Goal: Task Accomplishment & Management: Manage account settings

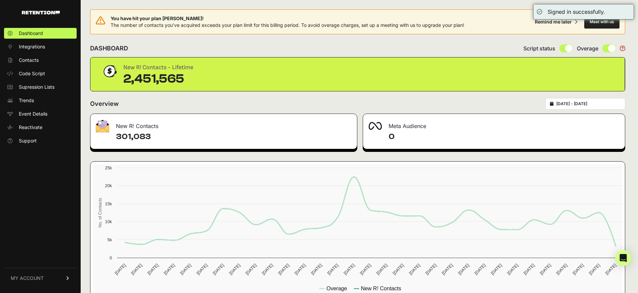
click at [597, 100] on div "2025-09-10 - 2025-10-10" at bounding box center [585, 103] width 80 height 11
type input "2025-09-10"
type input "2025-10-10"
click at [595, 105] on input "2025-09-10 - 2025-10-10" at bounding box center [588, 103] width 64 height 5
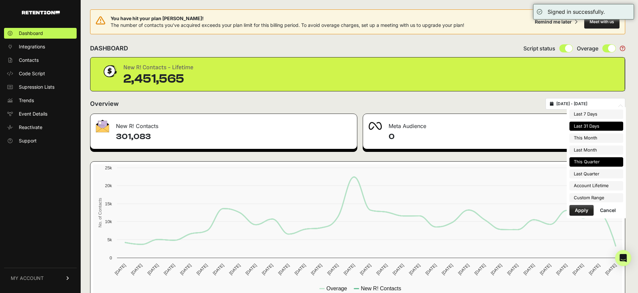
type input "2025-10-01"
type input "2025-10-31"
type input "2025-09-01"
type input "2025-09-30"
type input "2025-09-10"
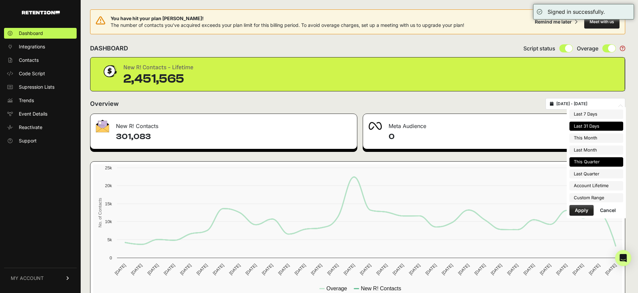
type input "2025-10-10"
type input "2025-10-01"
type input "2025-12-31"
type input "2025-09-10"
type input "2025-10-10"
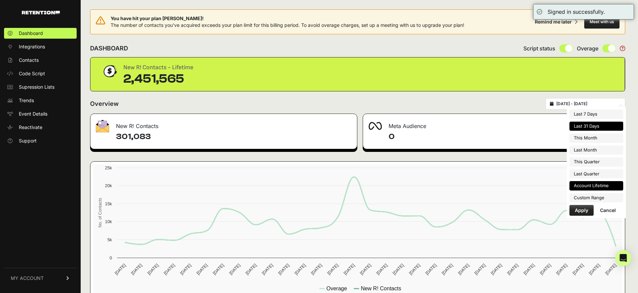
type input "2025-07-01"
type input "2025-09-30"
type input "2025-09-10"
type input "2025-10-10"
click at [586, 199] on li "Custom Range" at bounding box center [596, 197] width 54 height 9
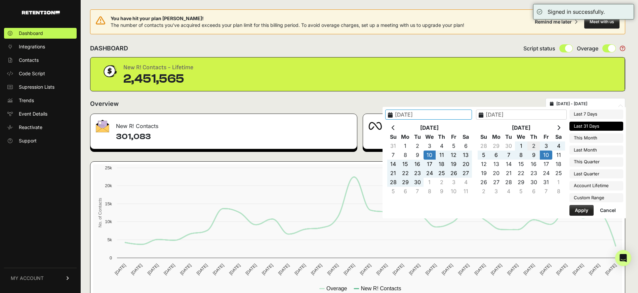
type input "2025-10-02"
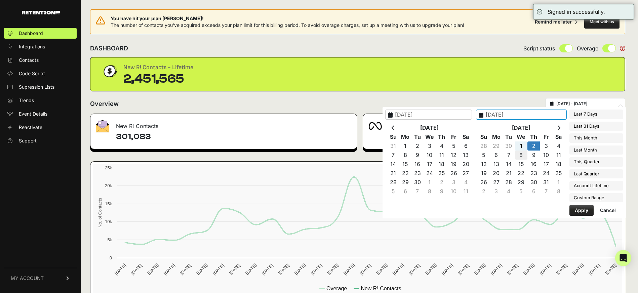
type input "2025-10-08"
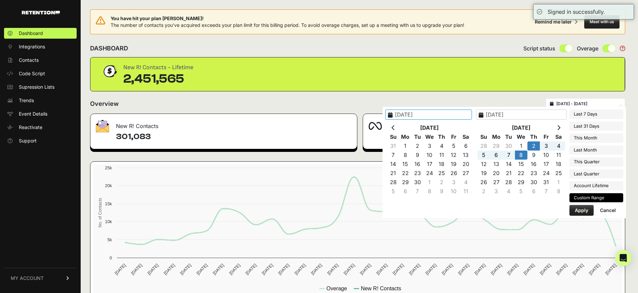
type input "2025-10-02"
click at [586, 207] on button "Apply" at bounding box center [581, 210] width 24 height 11
type input "[DATE] - [DATE]"
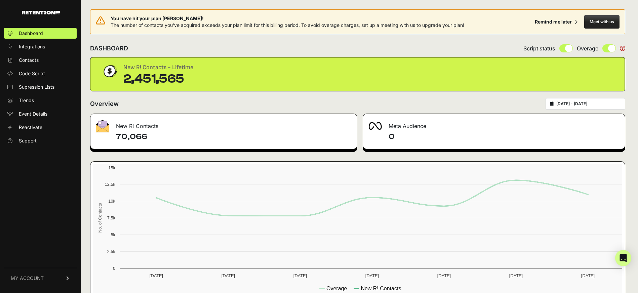
click at [47, 276] on link "MY ACCOUNT" at bounding box center [40, 278] width 73 height 20
click at [45, 277] on link "Sign Out" at bounding box center [40, 282] width 73 height 11
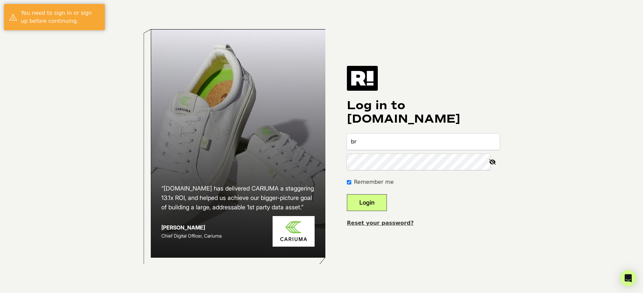
type input "[PERSON_NAME][EMAIL_ADDRESS][DOMAIN_NAME]"
click at [347, 194] on button "Login" at bounding box center [367, 202] width 40 height 17
